Goal: Transaction & Acquisition: Purchase product/service

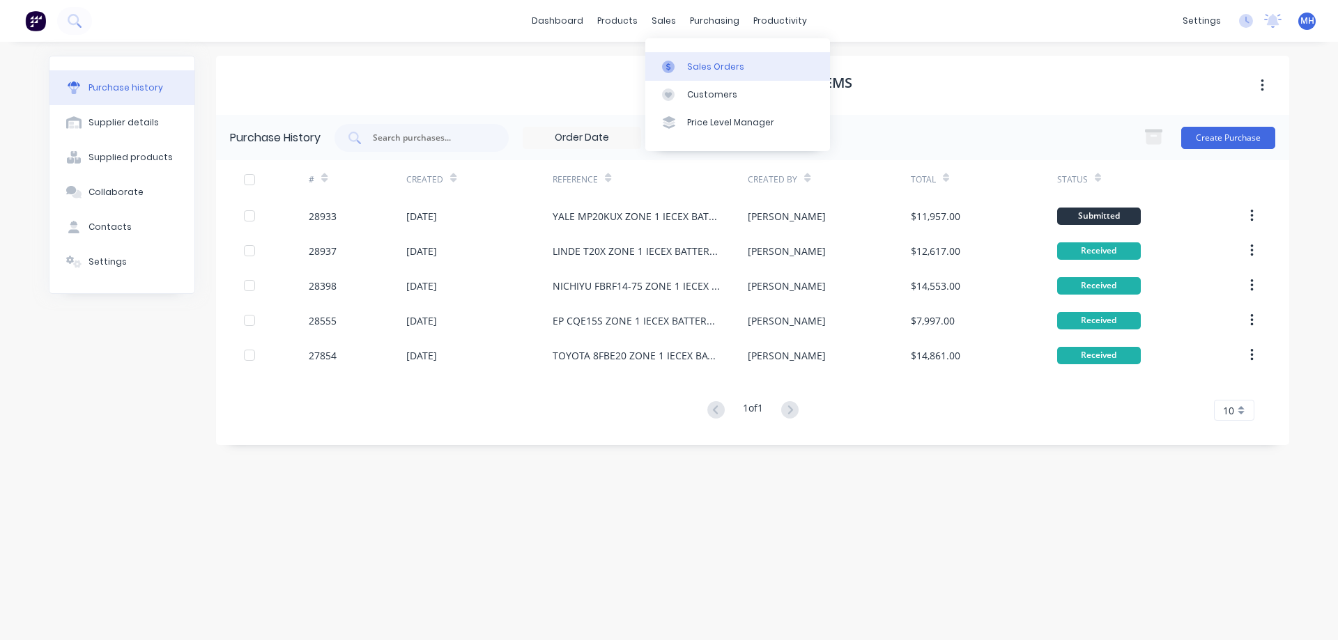
click at [693, 66] on div "Sales Orders" at bounding box center [715, 67] width 57 height 13
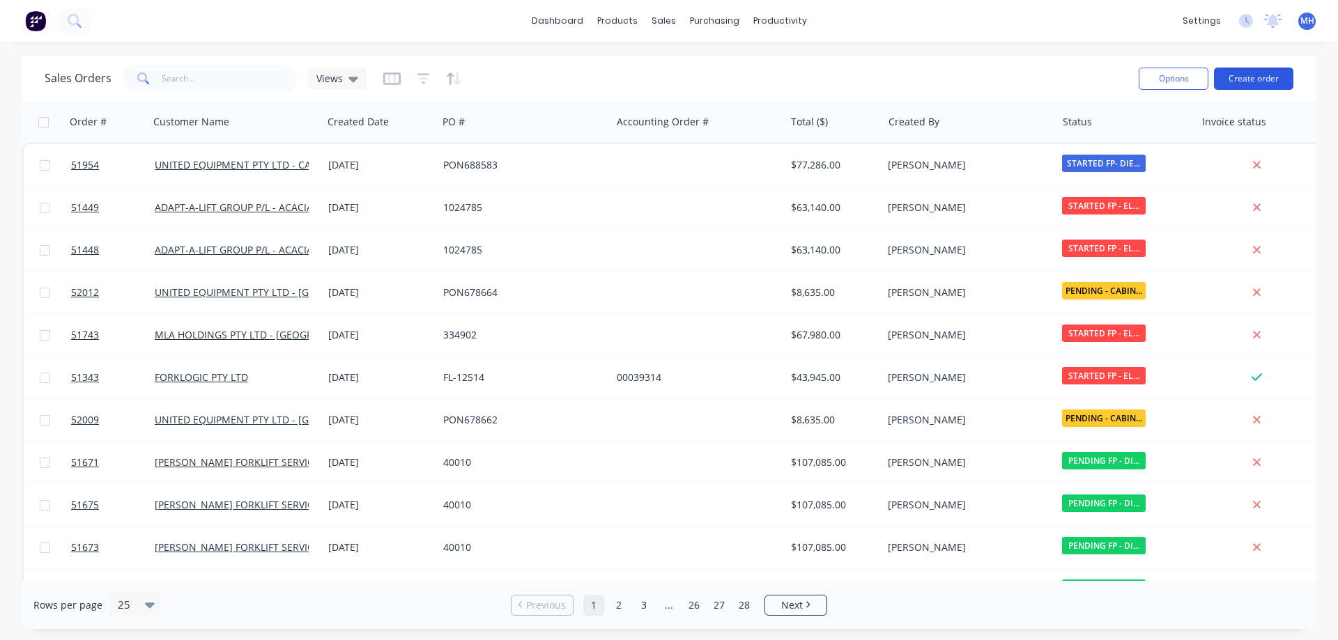
click at [1267, 80] on button "Create order" at bounding box center [1253, 79] width 79 height 22
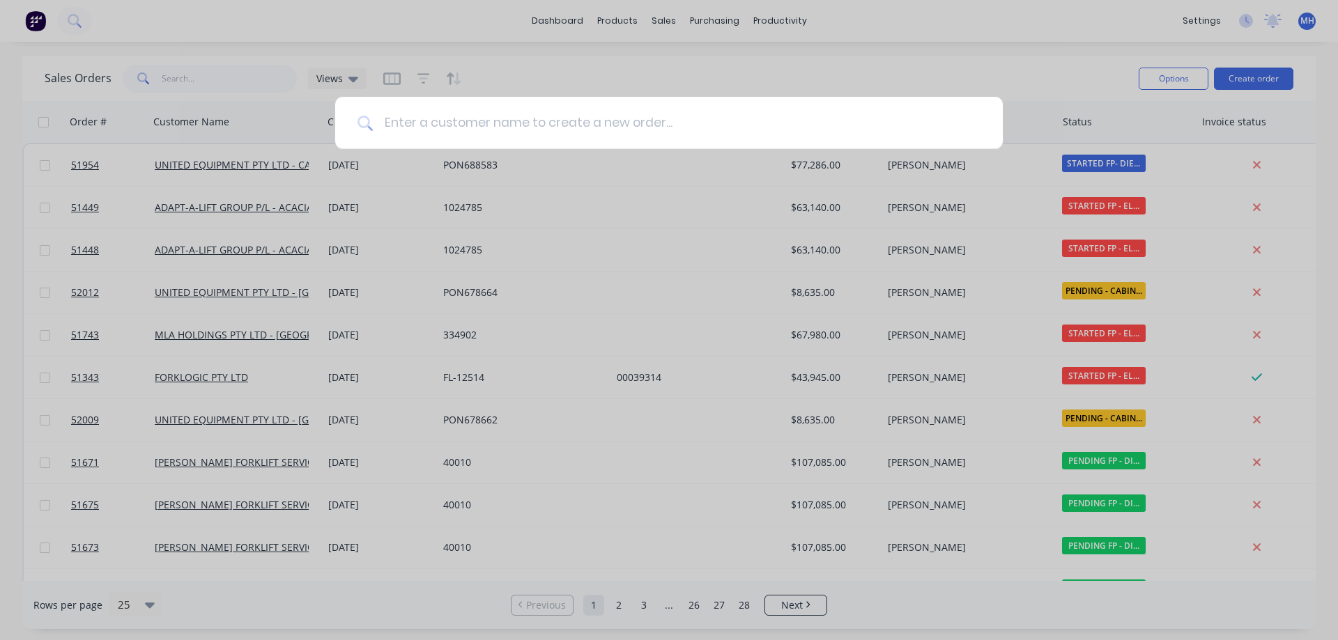
click at [376, 111] on input at bounding box center [677, 123] width 608 height 52
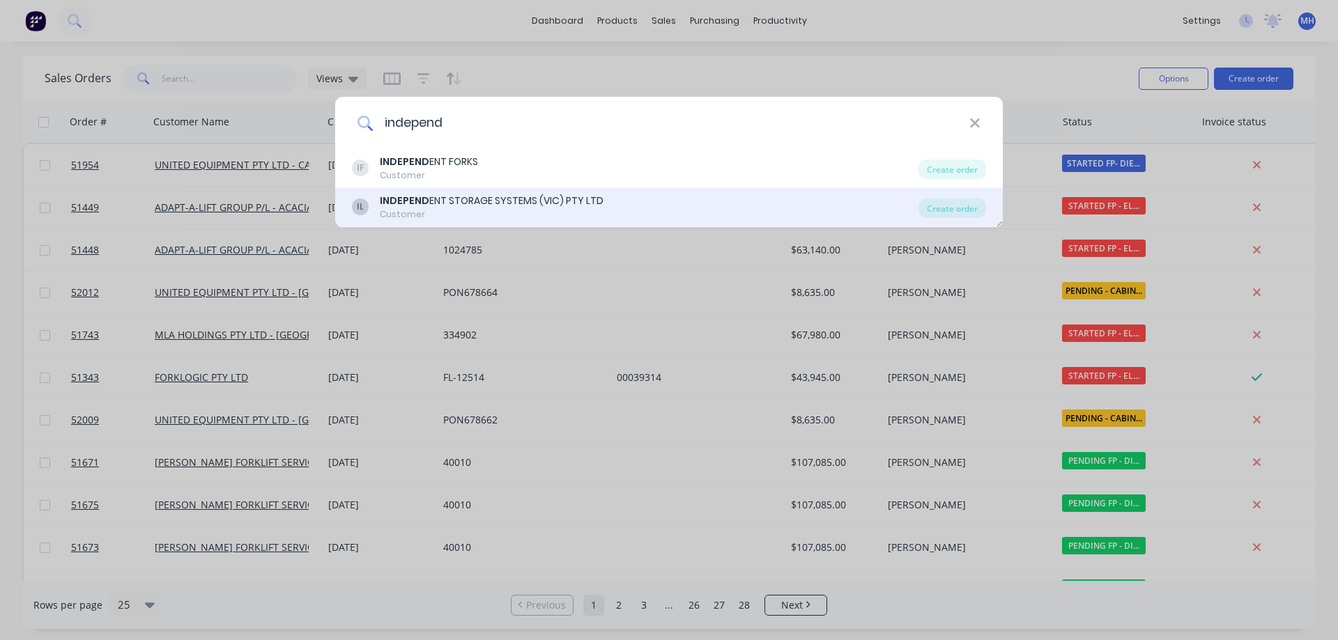
type input "independ"
click at [478, 198] on div "INDEPEND ENT STORAGE SYSTEMS (VIC) PTY LTD" at bounding box center [492, 201] width 224 height 15
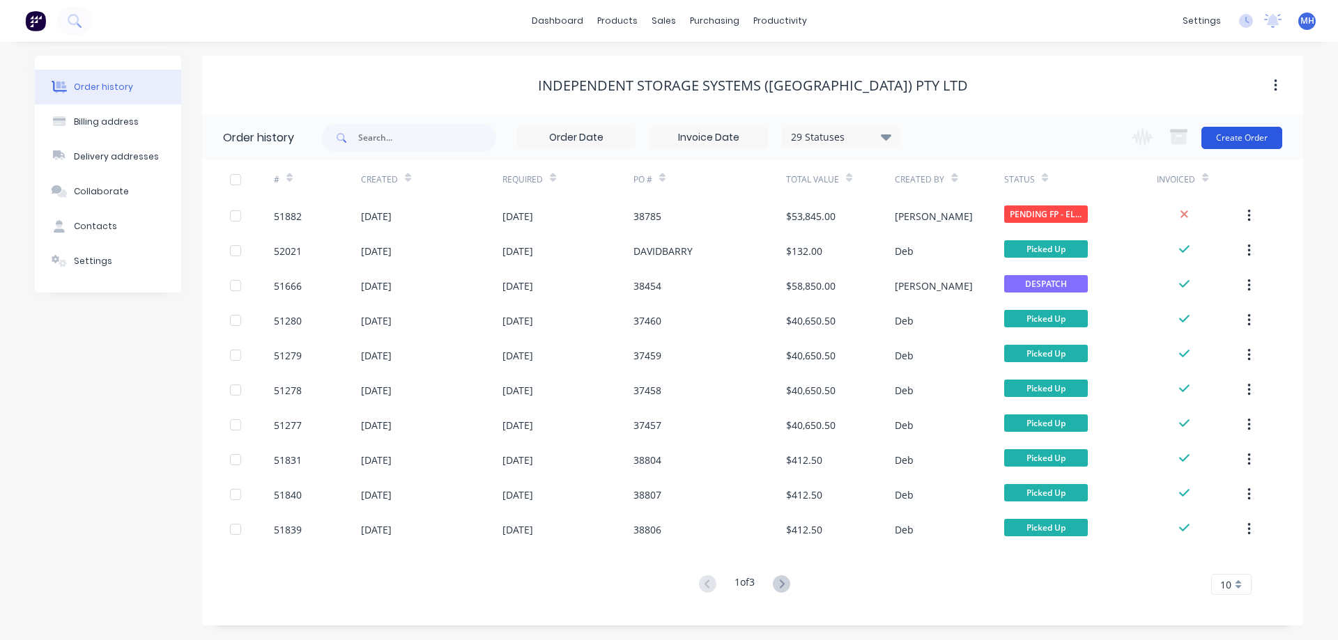
click at [1261, 134] on button "Create Order" at bounding box center [1241, 138] width 81 height 22
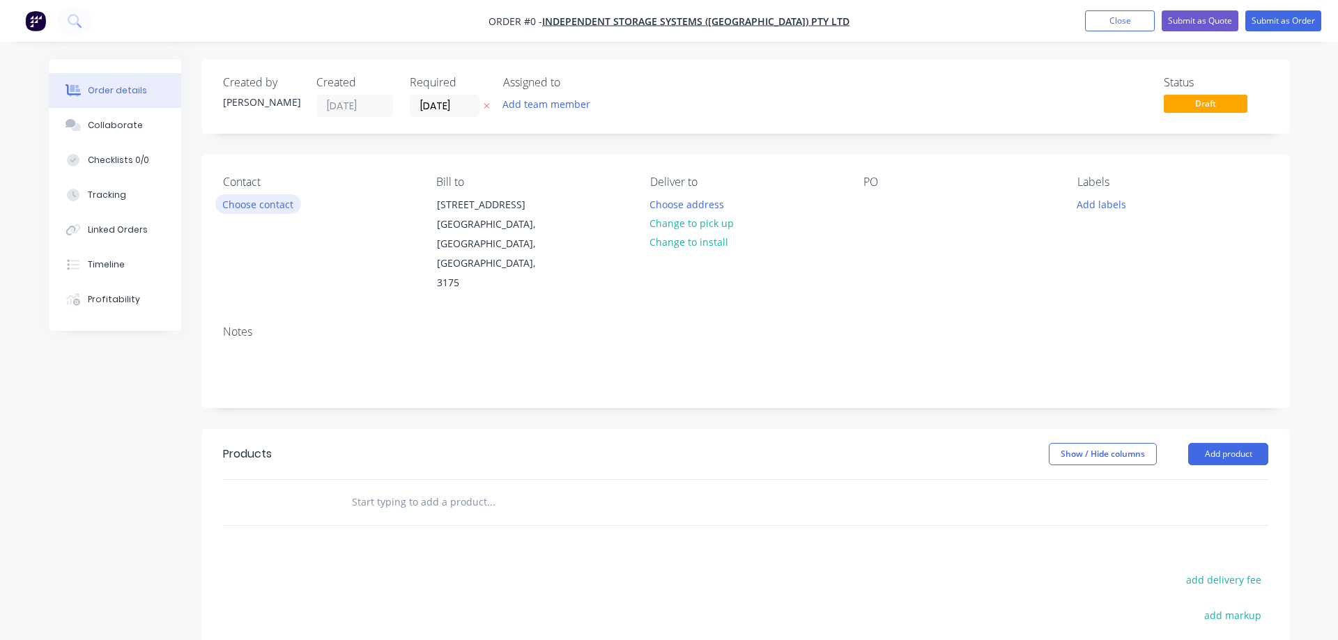
click at [254, 206] on button "Choose contact" at bounding box center [258, 203] width 86 height 19
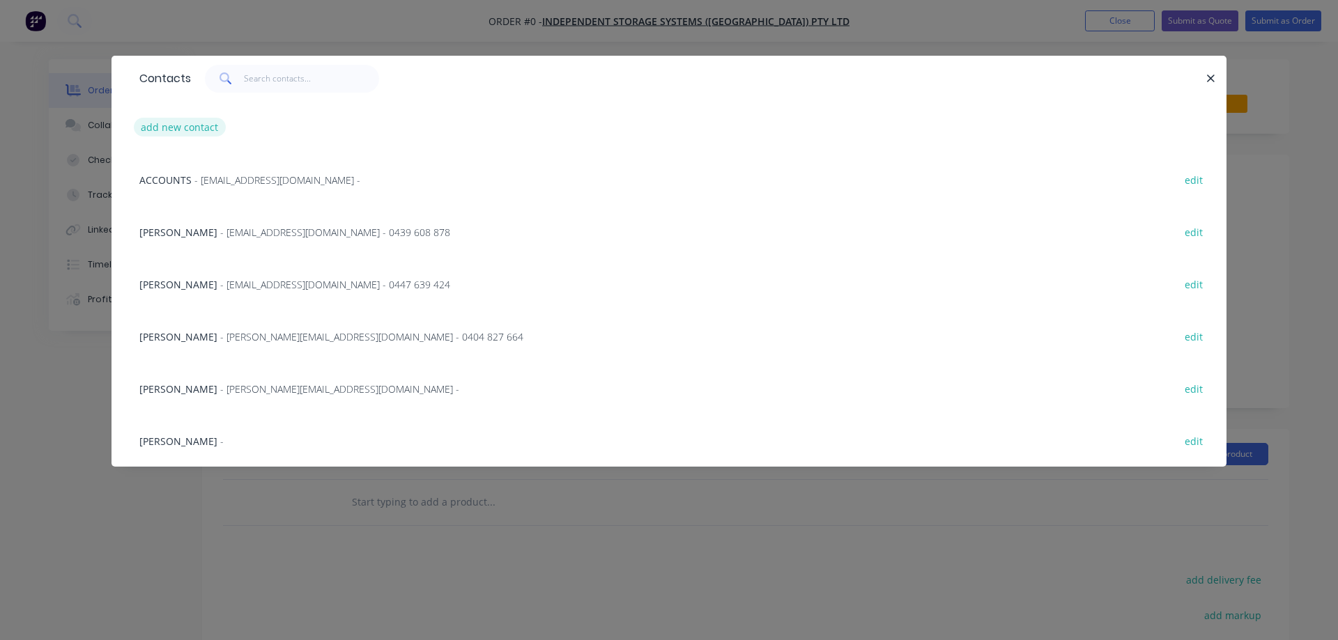
click at [171, 129] on button "add new contact" at bounding box center [180, 127] width 92 height 19
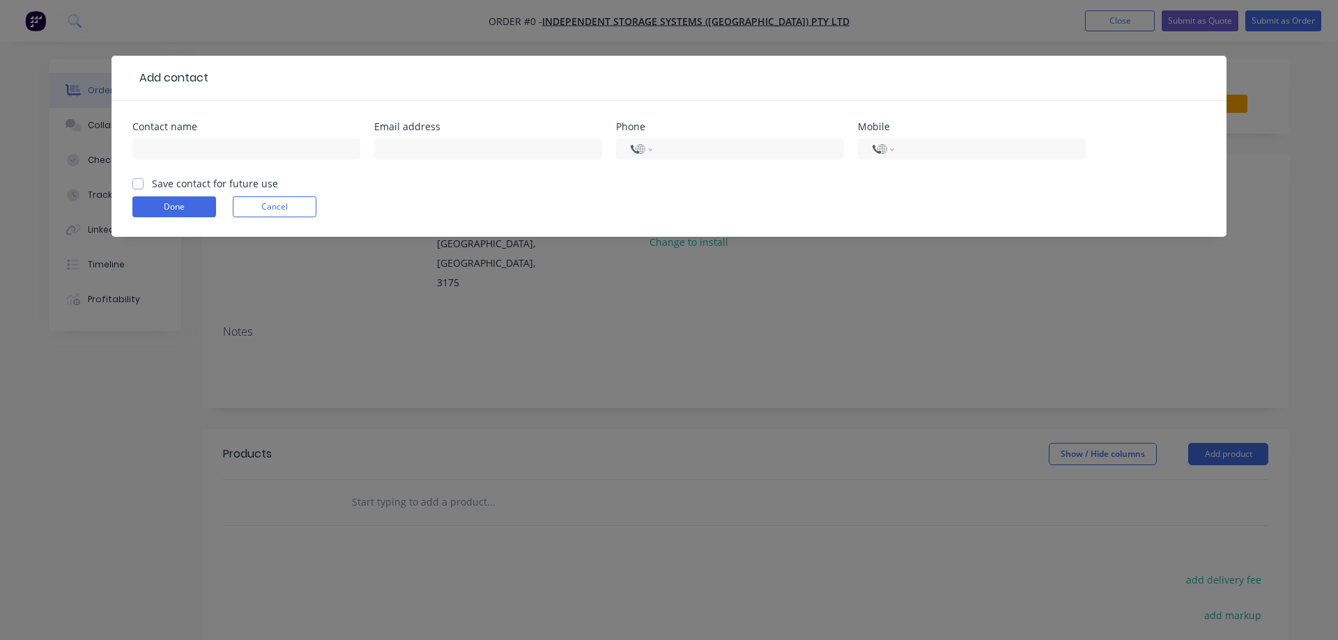
select select "AU"
click at [190, 148] on input "text" at bounding box center [246, 149] width 228 height 21
type input "Zoltan"
type input "0447 639 424"
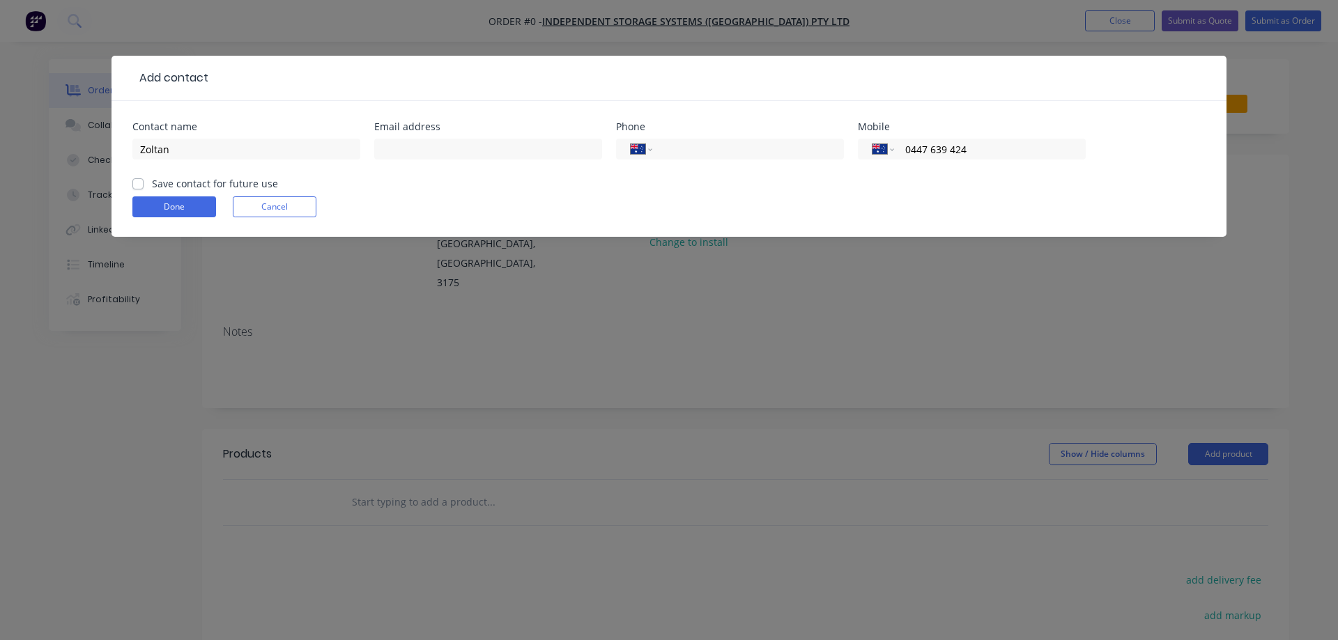
click at [152, 183] on label "Save contact for future use" at bounding box center [215, 183] width 126 height 15
click at [133, 183] on input "Save contact for future use" at bounding box center [137, 182] width 11 height 13
checkbox input "true"
click at [183, 203] on button "Done" at bounding box center [174, 206] width 84 height 21
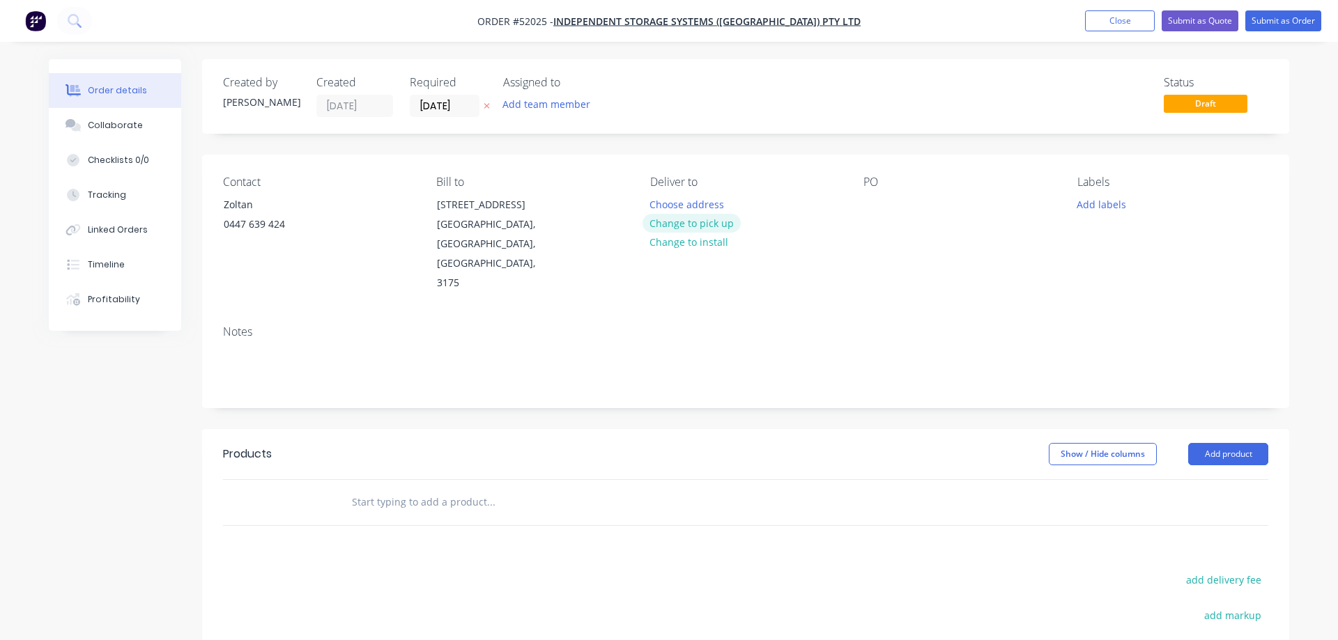
click at [700, 227] on button "Change to pick up" at bounding box center [691, 223] width 99 height 19
click at [871, 206] on div at bounding box center [874, 204] width 22 height 20
click at [322, 480] on div at bounding box center [293, 502] width 84 height 45
click at [385, 488] on input "text" at bounding box center [490, 502] width 279 height 28
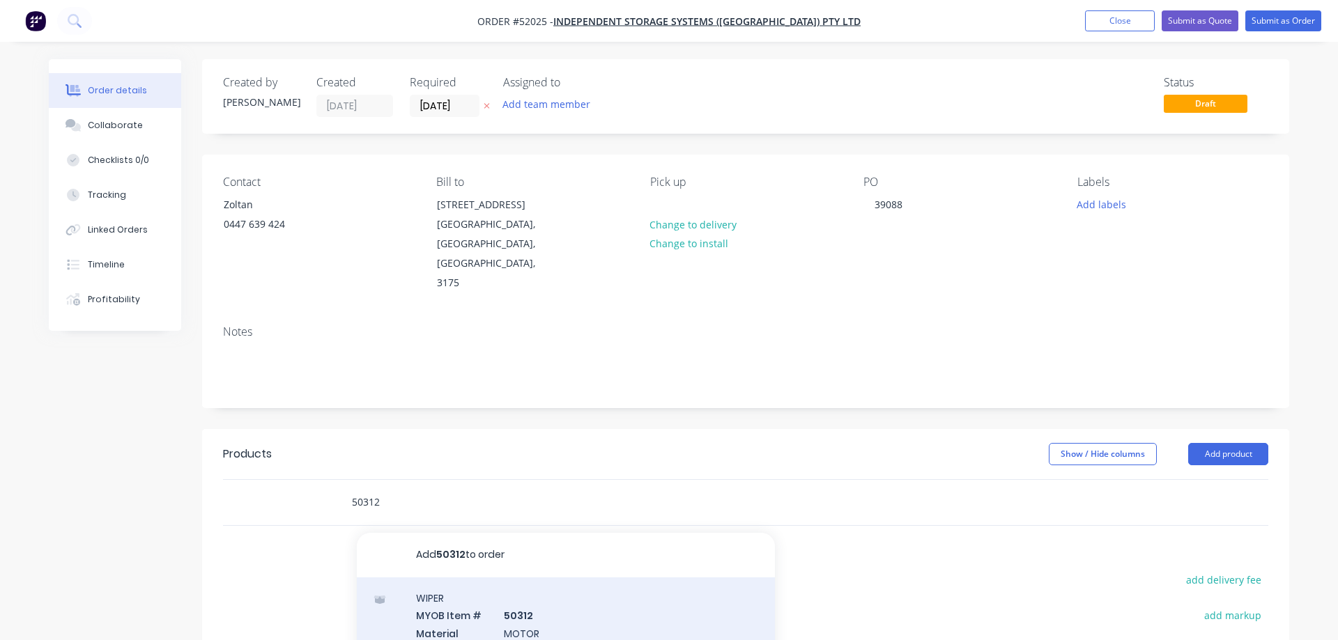
type input "50312"
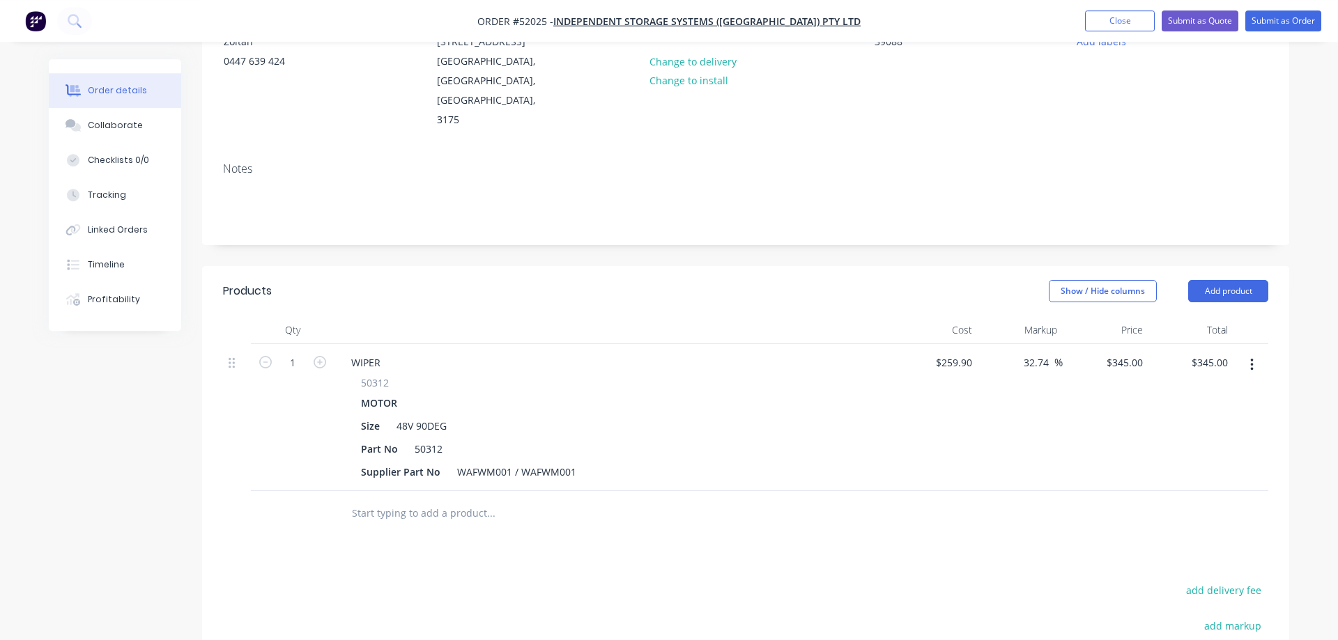
scroll to position [213, 0]
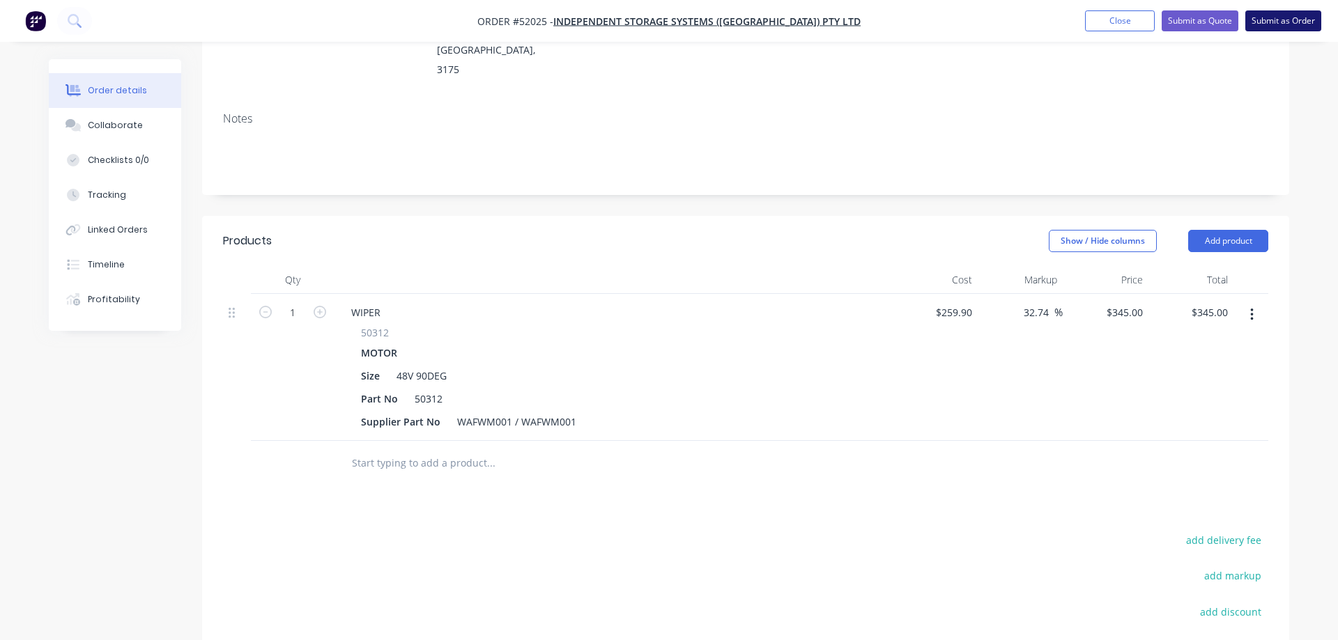
click at [1275, 20] on button "Submit as Order" at bounding box center [1283, 20] width 76 height 21
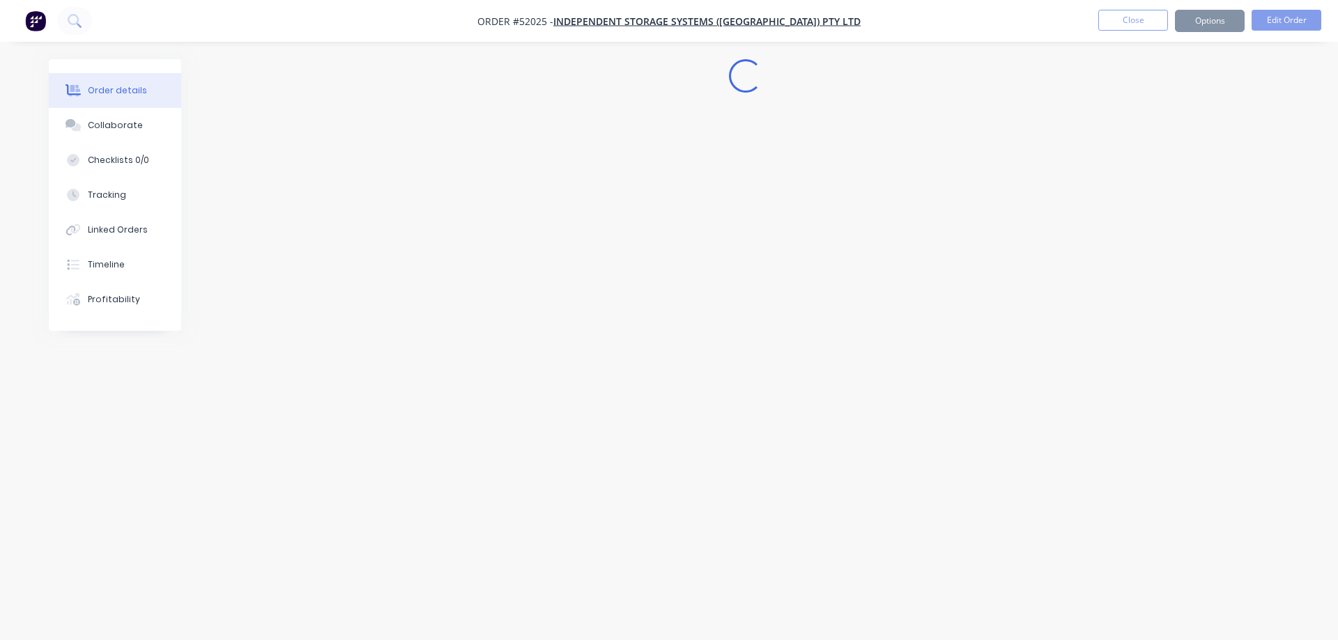
scroll to position [0, 0]
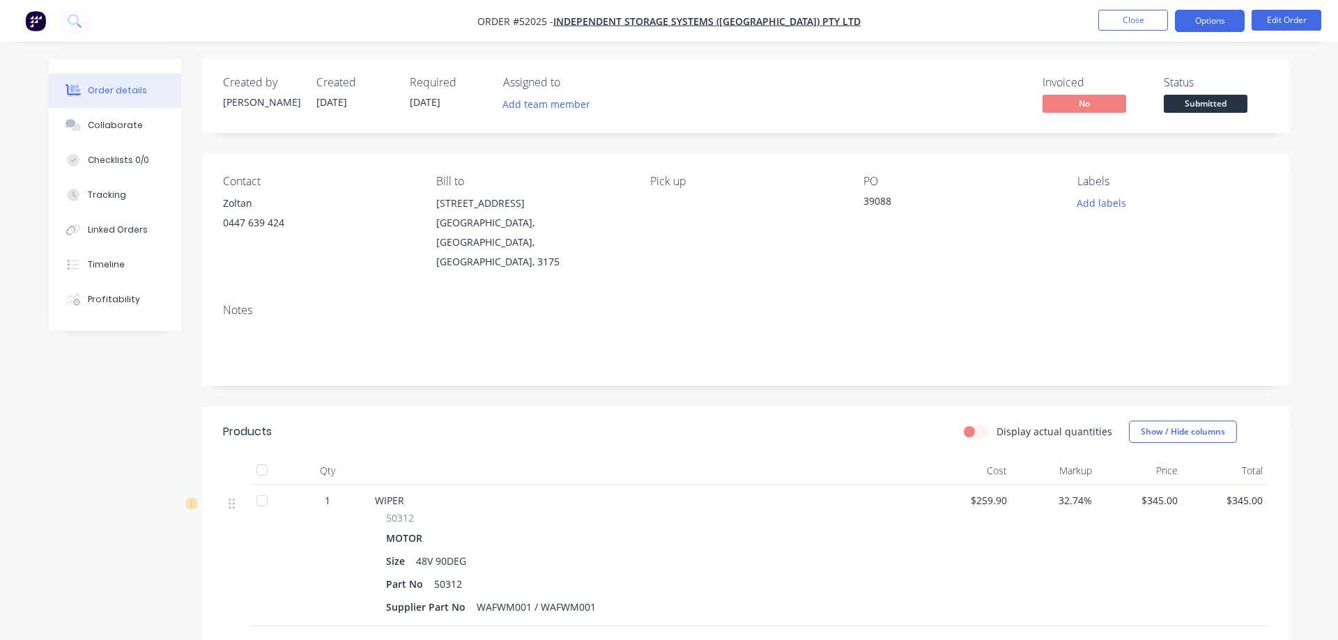
click at [1205, 25] on button "Options" at bounding box center [1210, 21] width 70 height 22
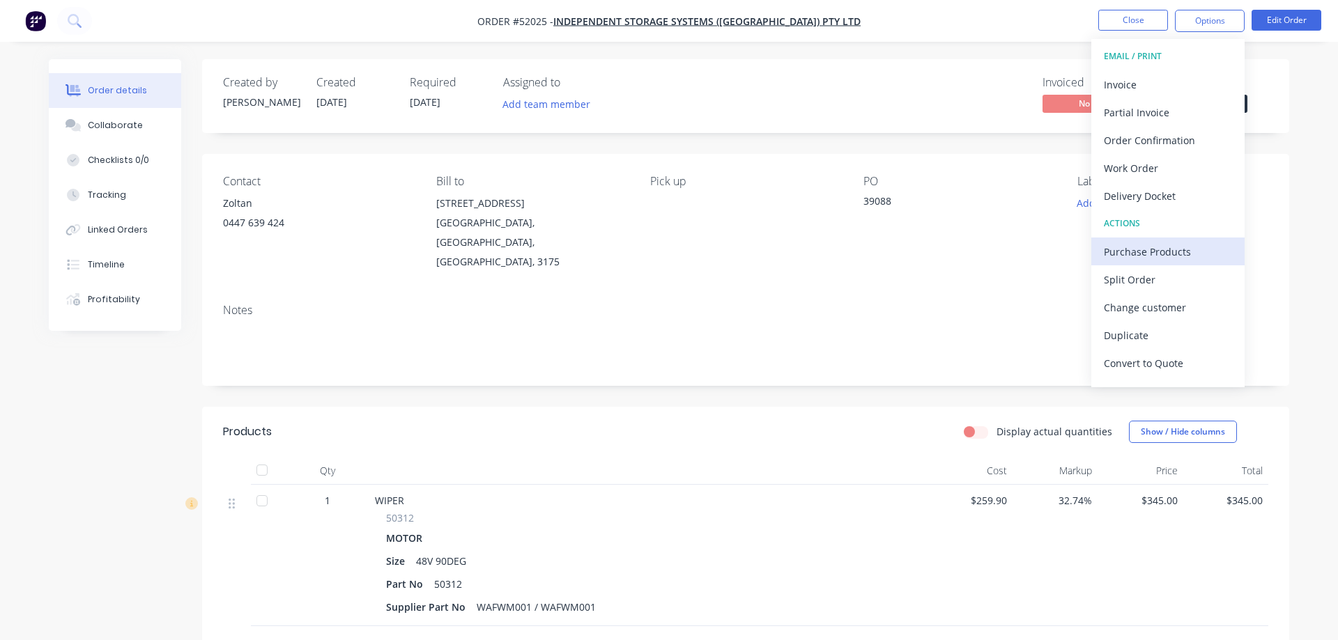
click at [1138, 252] on div "Purchase Products" at bounding box center [1168, 252] width 128 height 20
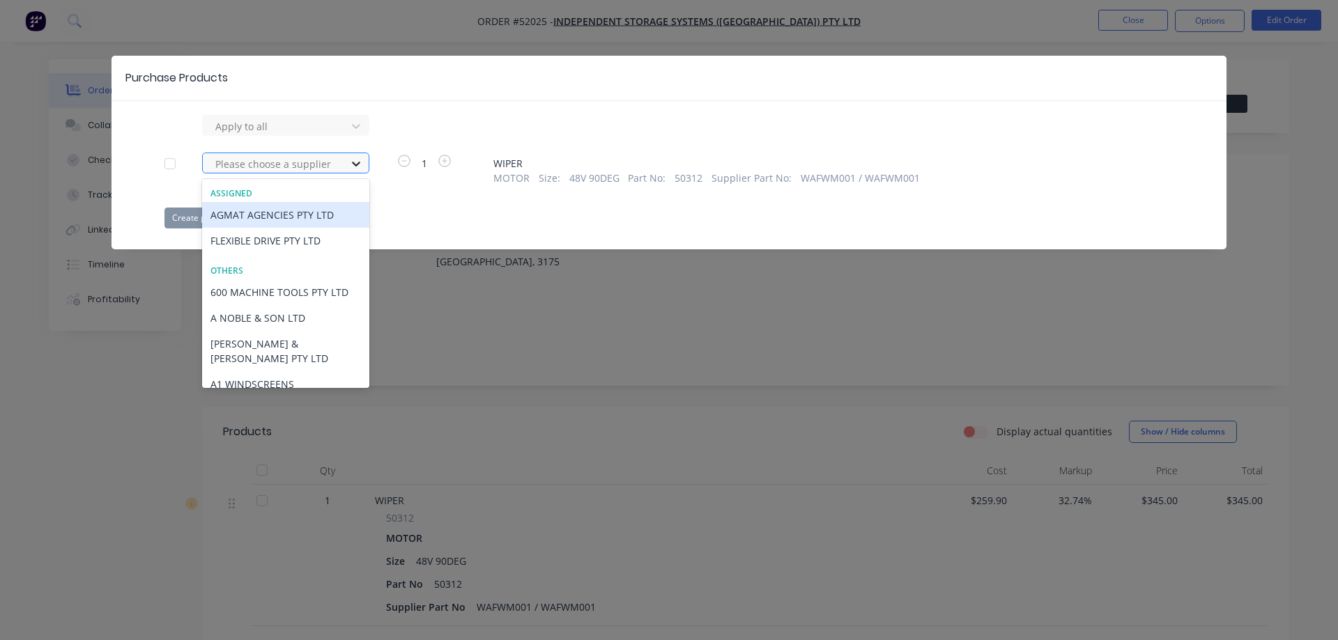
click at [360, 164] on icon at bounding box center [356, 164] width 14 height 14
click at [314, 211] on div "AGMAT AGENCIES PTY LTD" at bounding box center [285, 215] width 167 height 26
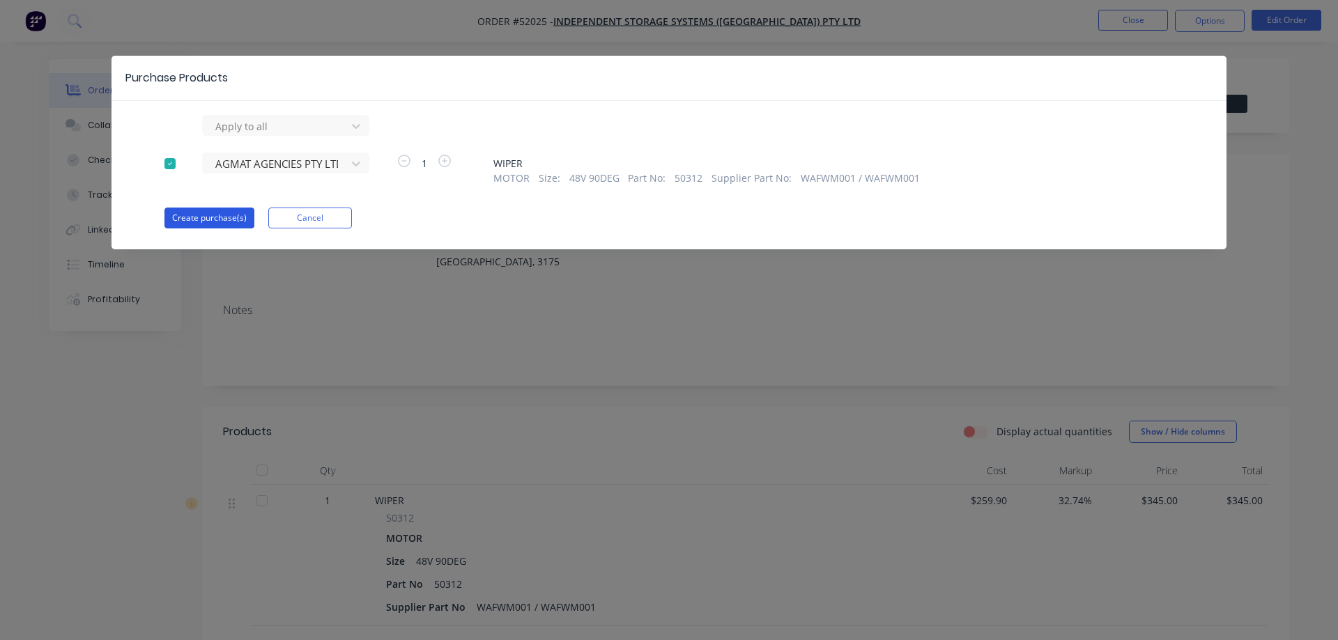
click at [215, 215] on button "Create purchase(s)" at bounding box center [209, 218] width 90 height 21
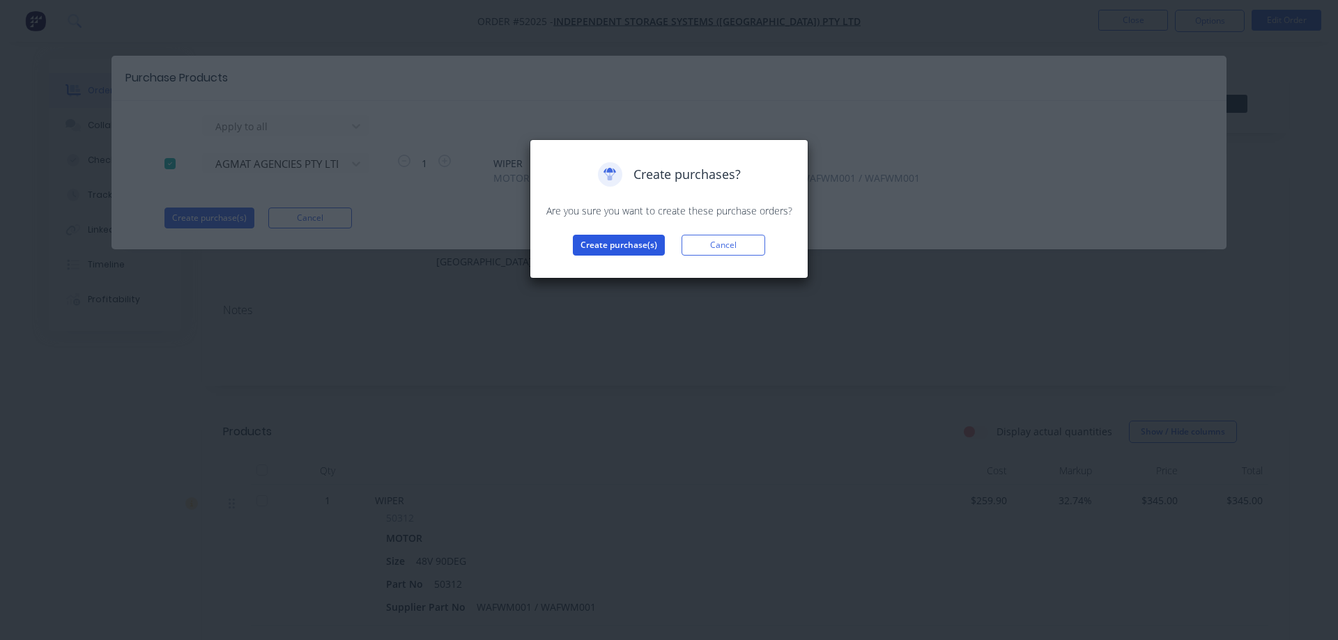
click at [607, 248] on button "Create purchase(s)" at bounding box center [619, 245] width 92 height 21
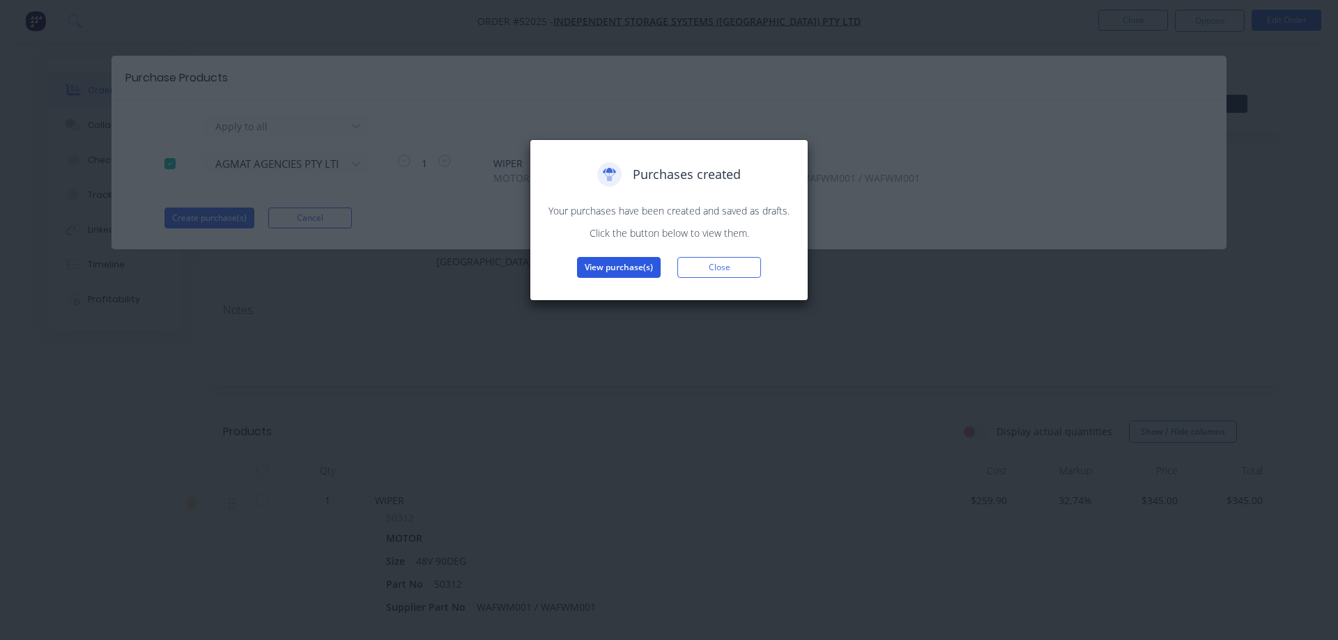
click at [605, 265] on button "View purchase(s)" at bounding box center [619, 267] width 84 height 21
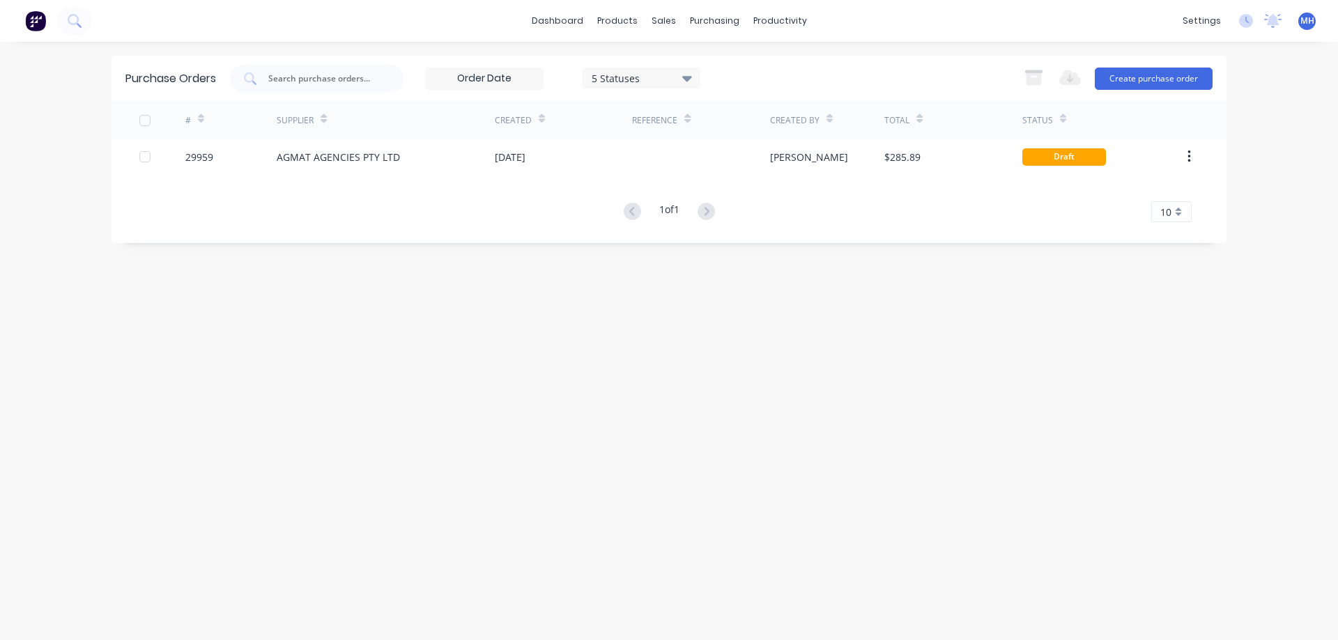
click at [741, 160] on div at bounding box center [700, 156] width 137 height 35
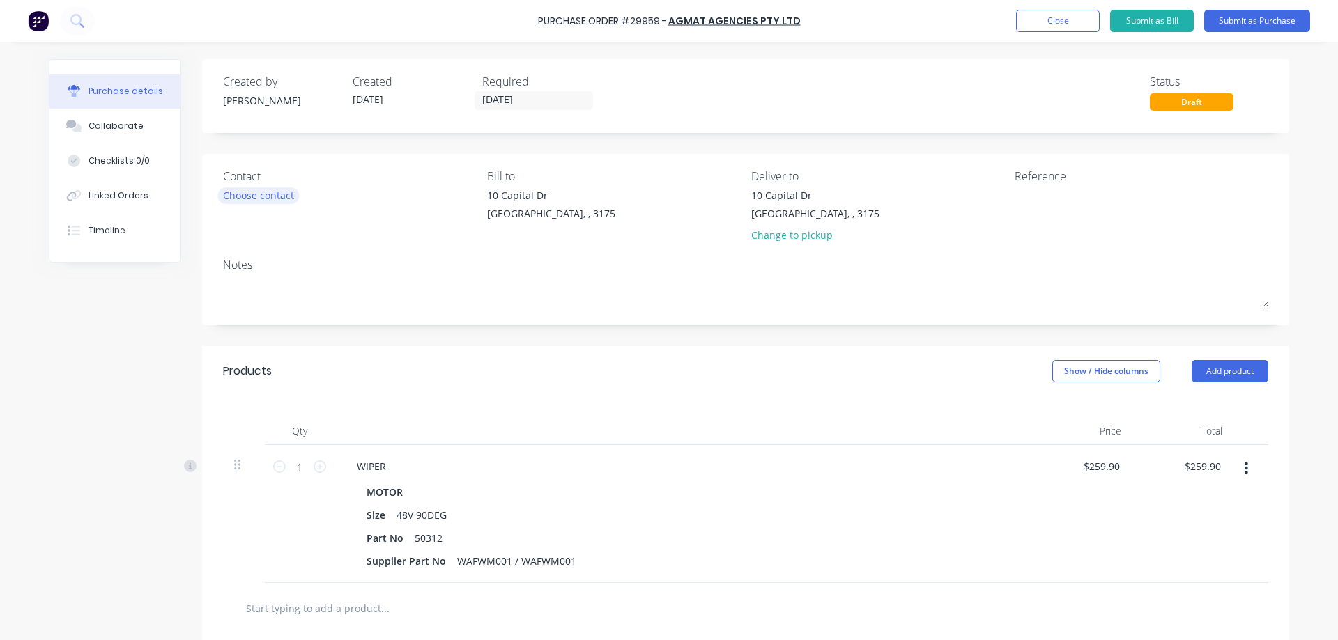
click at [252, 192] on div "Choose contact" at bounding box center [258, 195] width 71 height 15
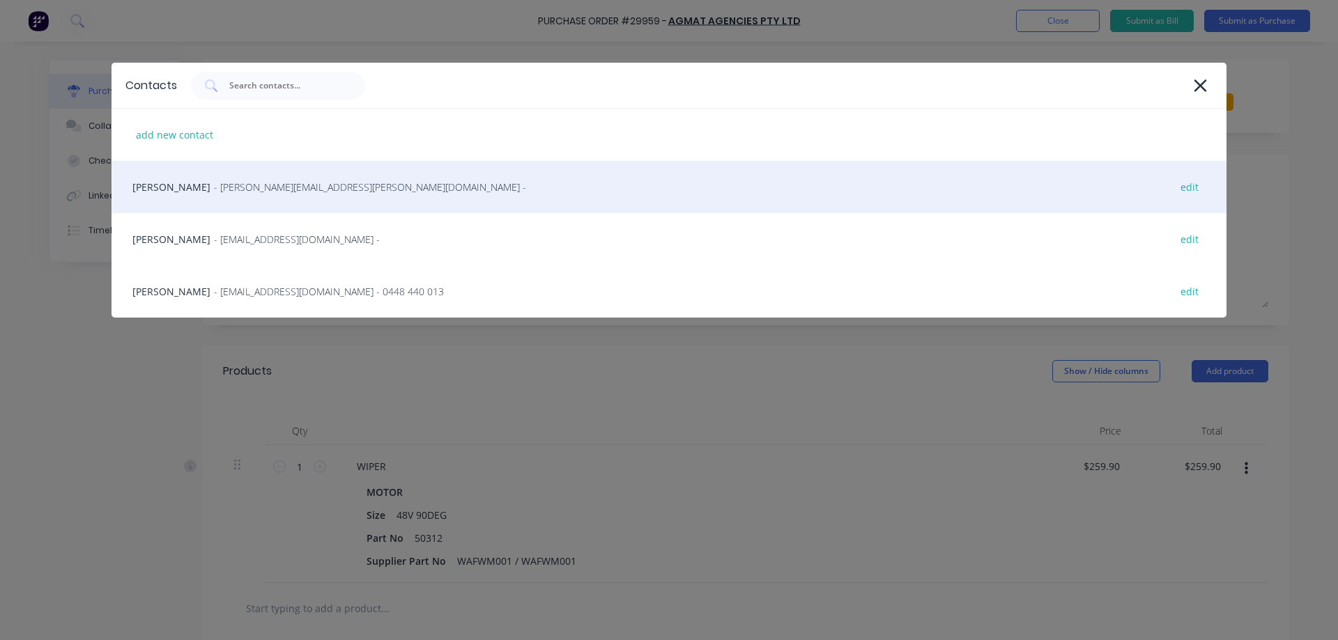
click at [222, 189] on span "- [PERSON_NAME][EMAIL_ADDRESS][PERSON_NAME][DOMAIN_NAME] -" at bounding box center [370, 187] width 312 height 15
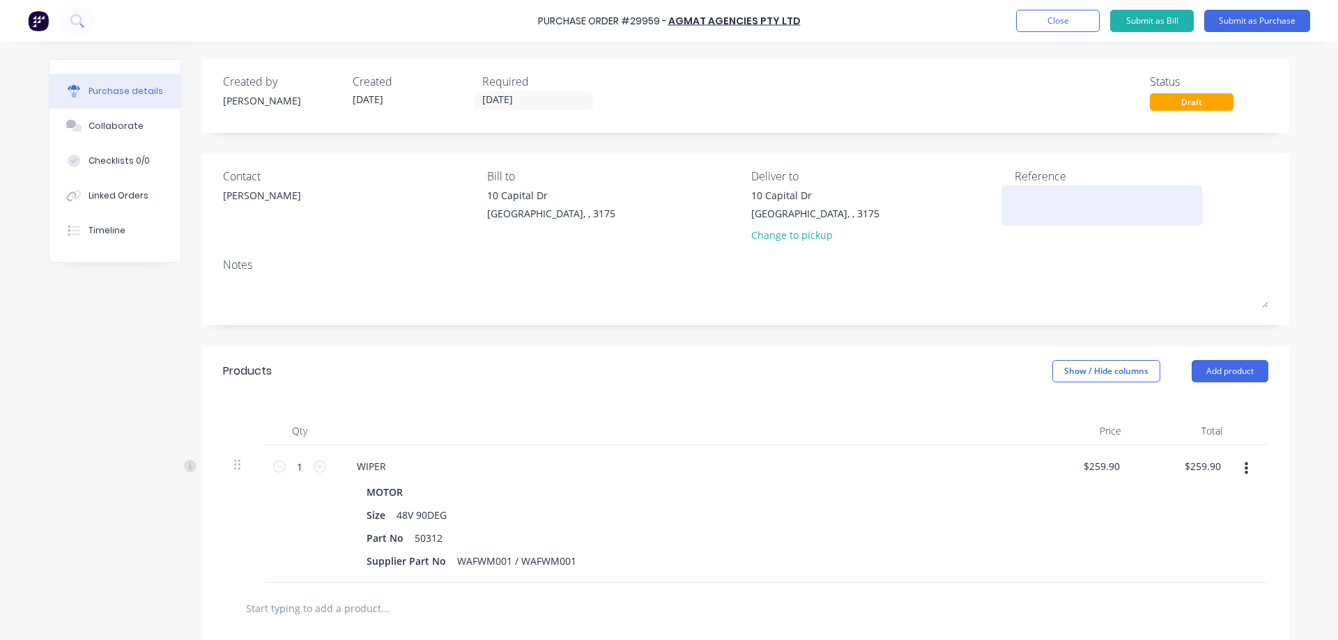
click at [1049, 195] on textarea at bounding box center [1101, 203] width 174 height 31
type textarea "48v WIPER M"
type textarea "x"
type textarea "48v WIPER MO"
type textarea "x"
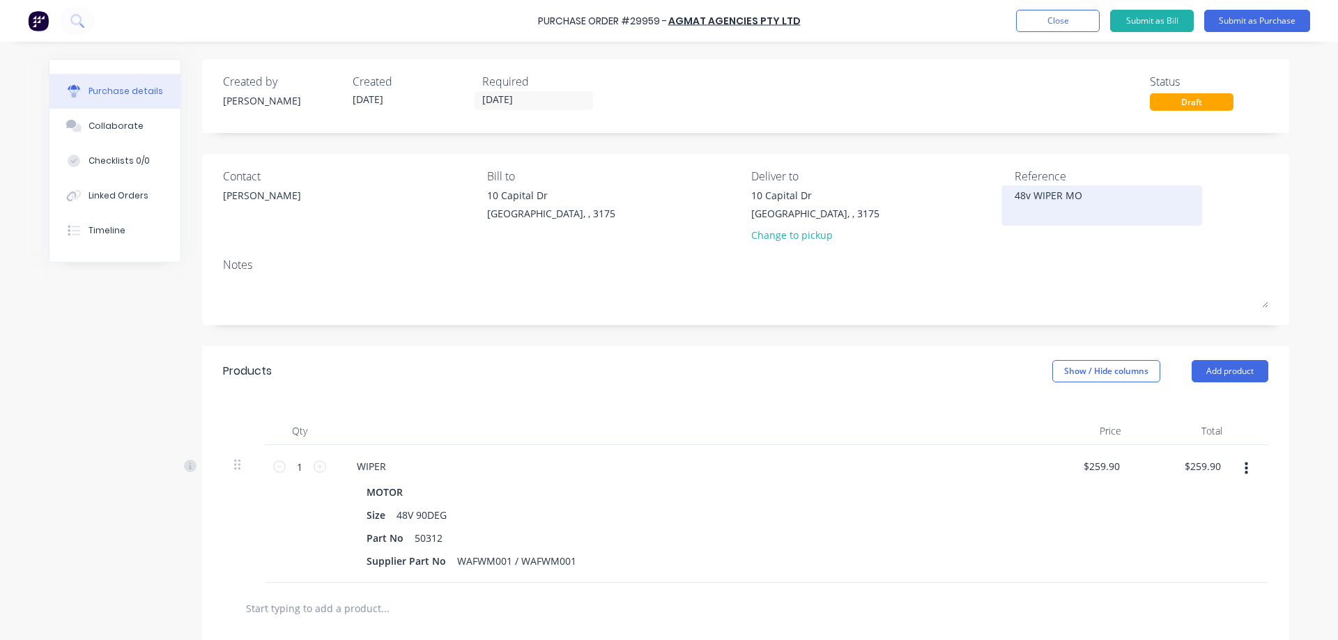
type textarea "48v WIPER MOT"
type textarea "x"
type textarea "48v WIPER MOTO"
type textarea "x"
type textarea "48v WIPER MOTOR"
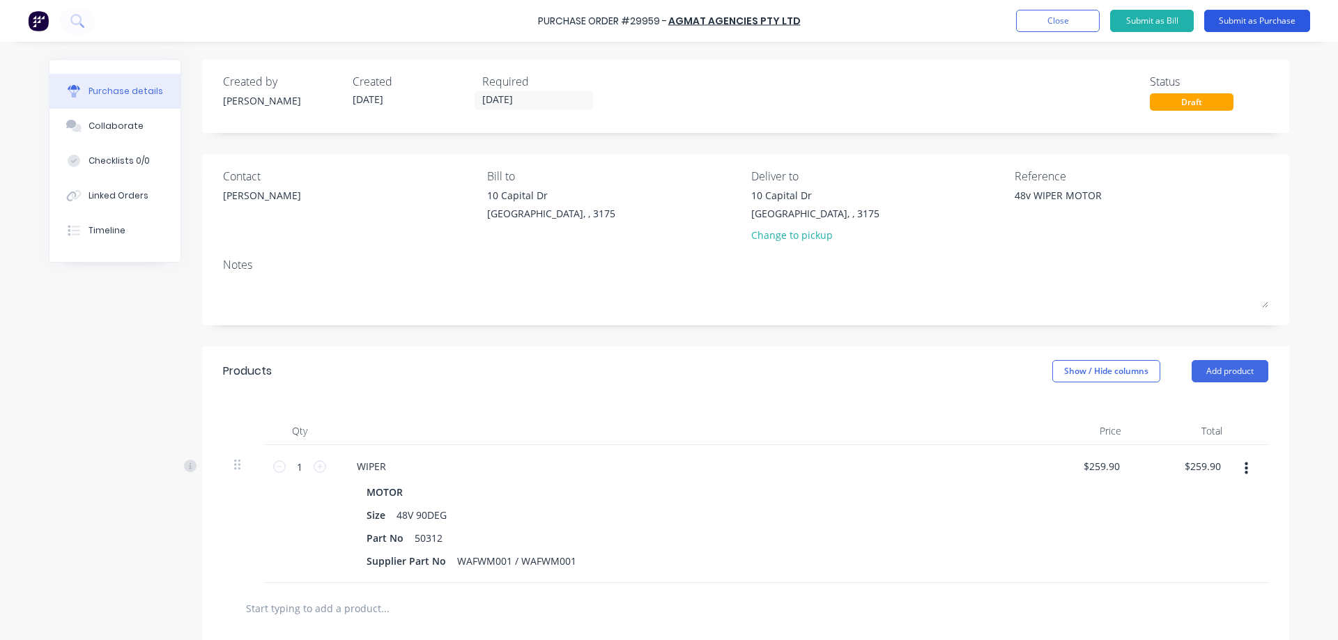
type textarea "x"
type textarea "48v WIPER MOTOR"
click at [1253, 22] on button "Submit as Purchase" at bounding box center [1257, 21] width 106 height 22
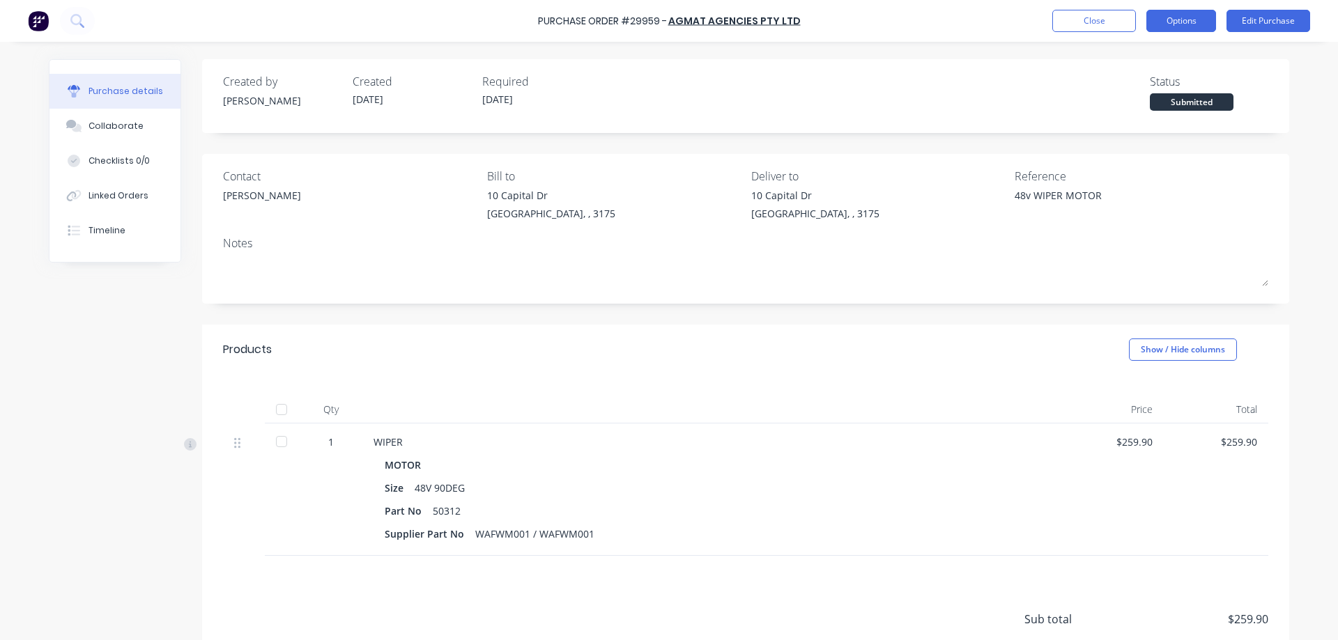
click at [1172, 15] on button "Options" at bounding box center [1181, 21] width 70 height 22
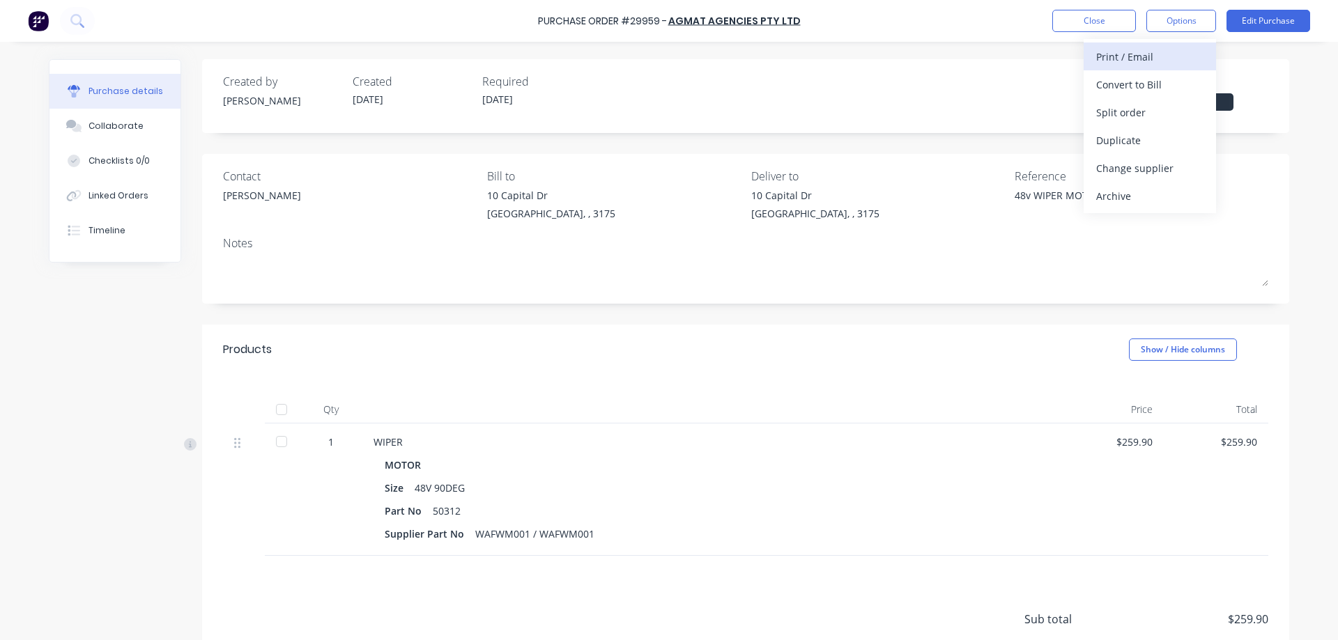
click at [1125, 59] on div "Print / Email" at bounding box center [1149, 57] width 107 height 20
click at [1109, 84] on div "With pricing" at bounding box center [1149, 85] width 107 height 20
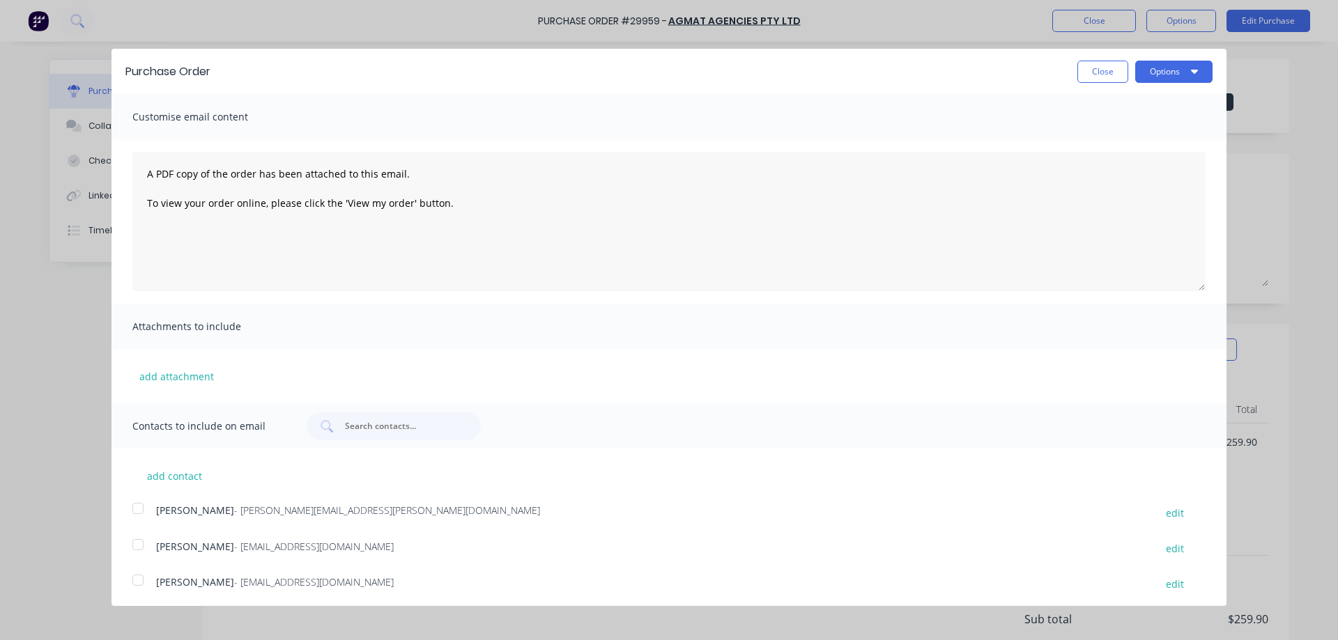
click at [136, 508] on div at bounding box center [138, 509] width 28 height 28
click at [142, 544] on div at bounding box center [138, 545] width 28 height 28
click at [137, 576] on div at bounding box center [138, 580] width 28 height 28
click at [1194, 63] on icon "button" at bounding box center [1194, 66] width 7 height 11
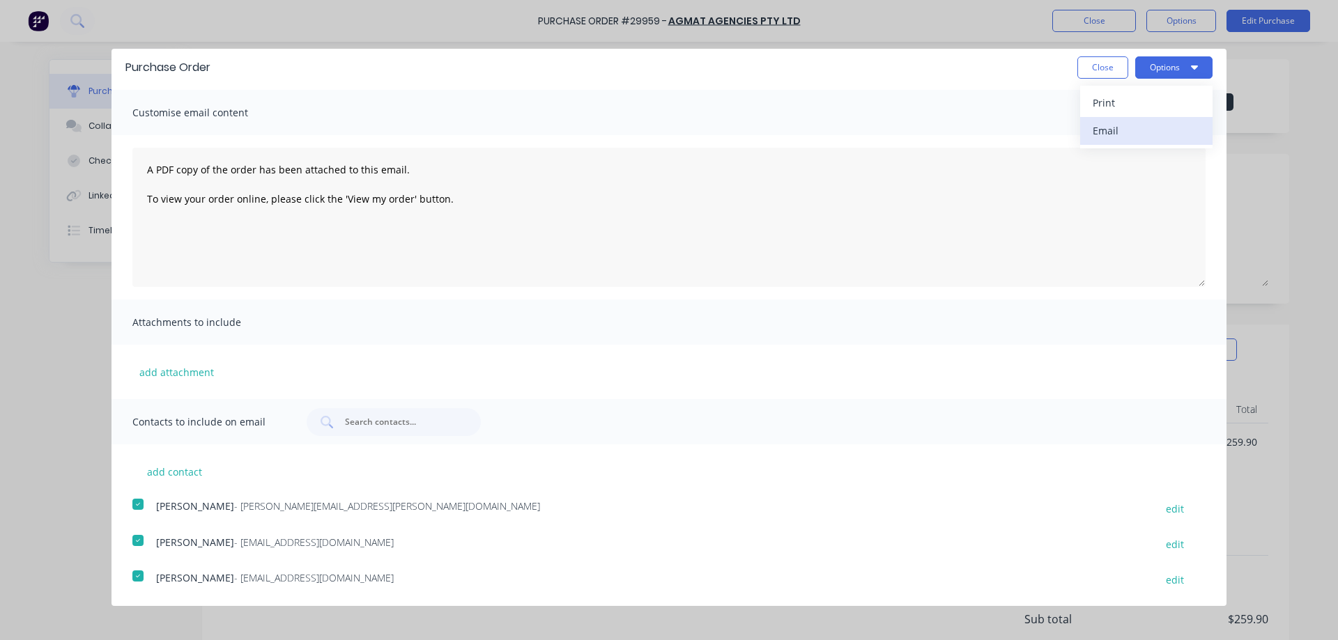
click at [1109, 135] on div "Email" at bounding box center [1146, 131] width 107 height 20
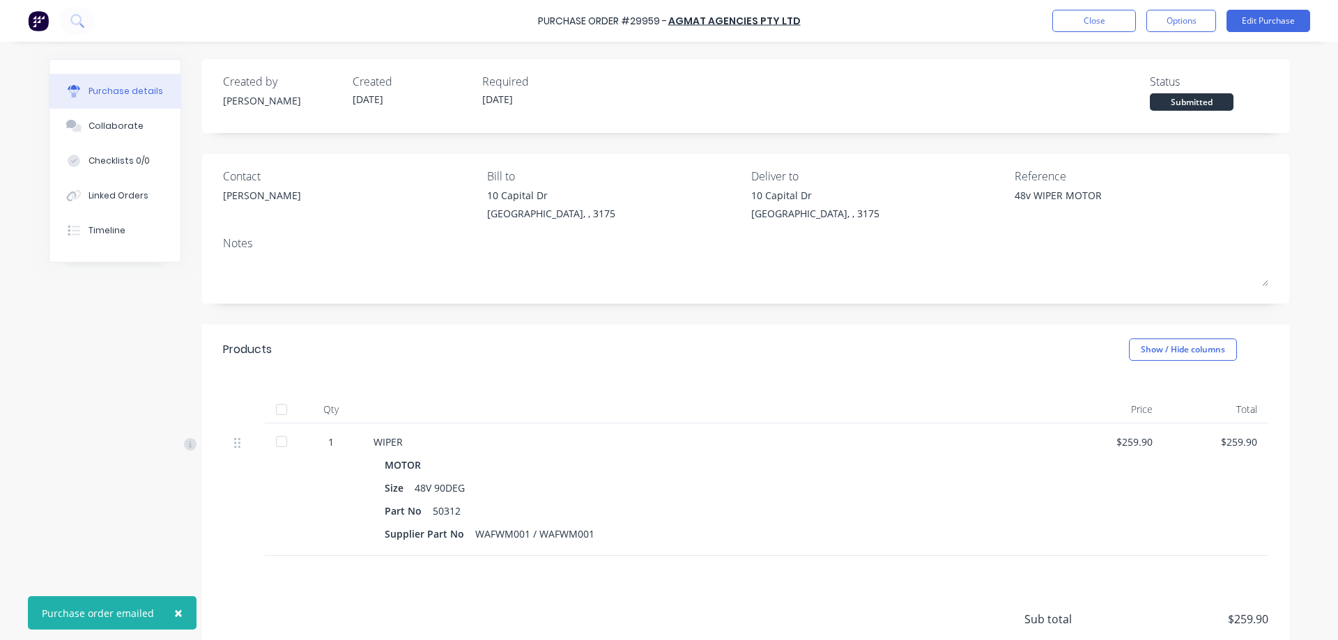
type textarea "x"
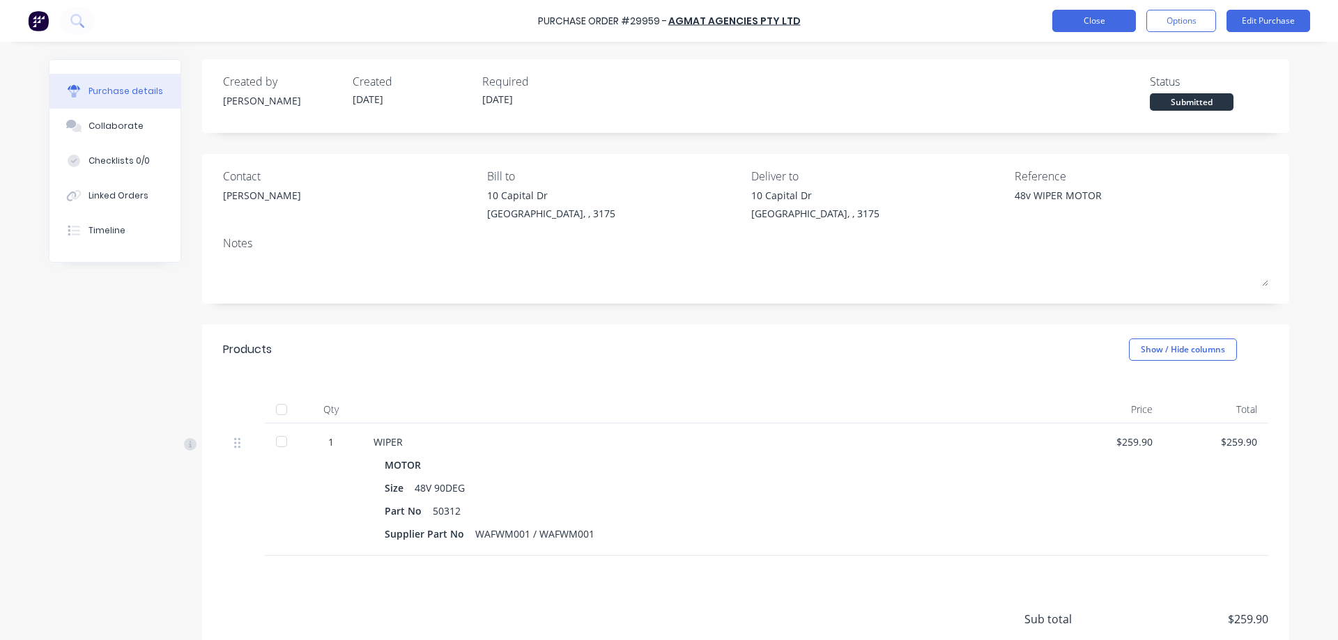
click at [1099, 28] on button "Close" at bounding box center [1094, 21] width 84 height 22
